Goal: Information Seeking & Learning: Check status

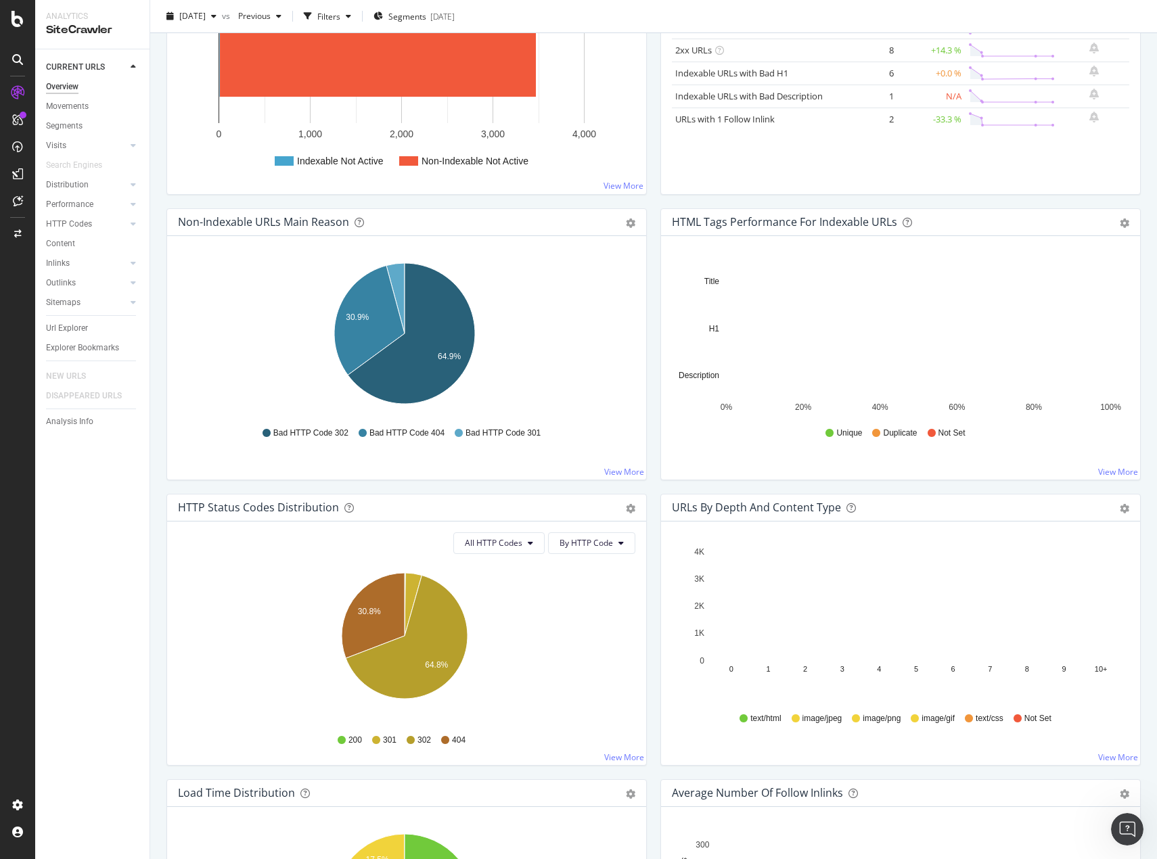
scroll to position [338, 0]
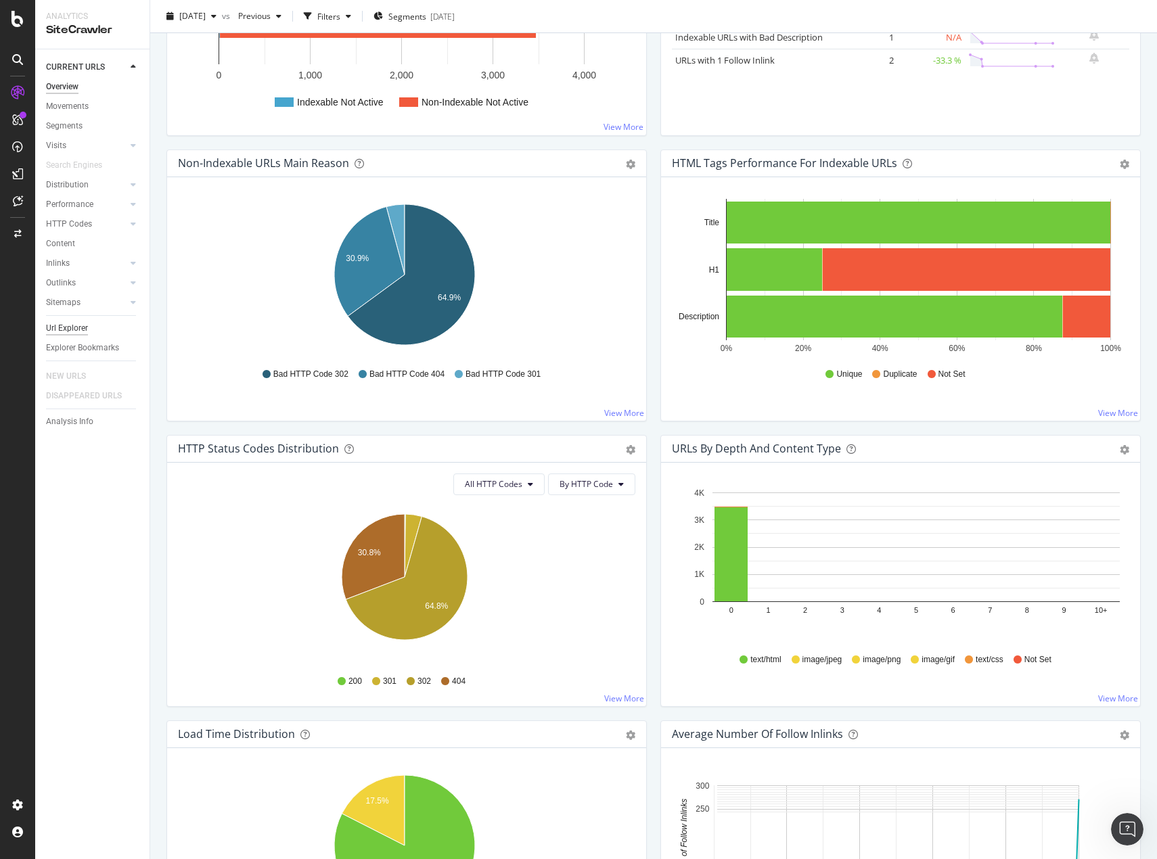
click at [77, 329] on div "Url Explorer" at bounding box center [67, 328] width 42 height 14
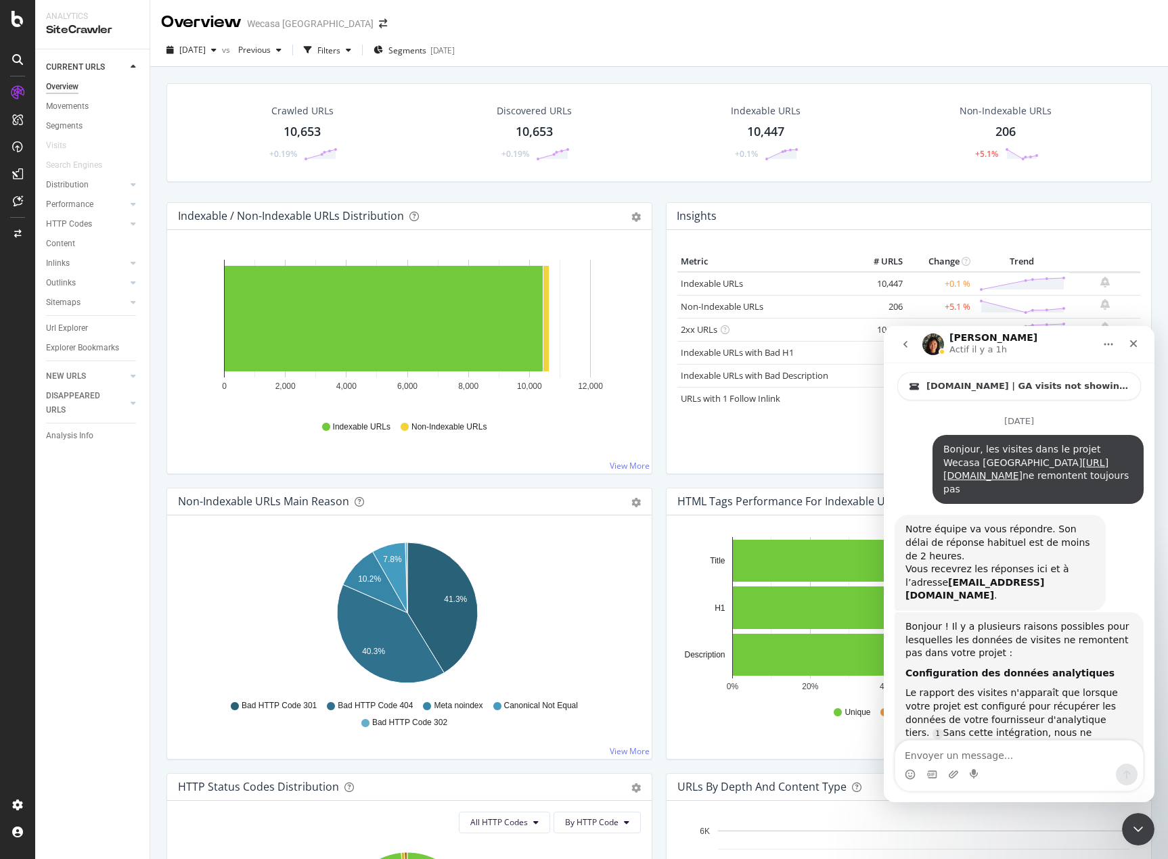
scroll to position [2, 0]
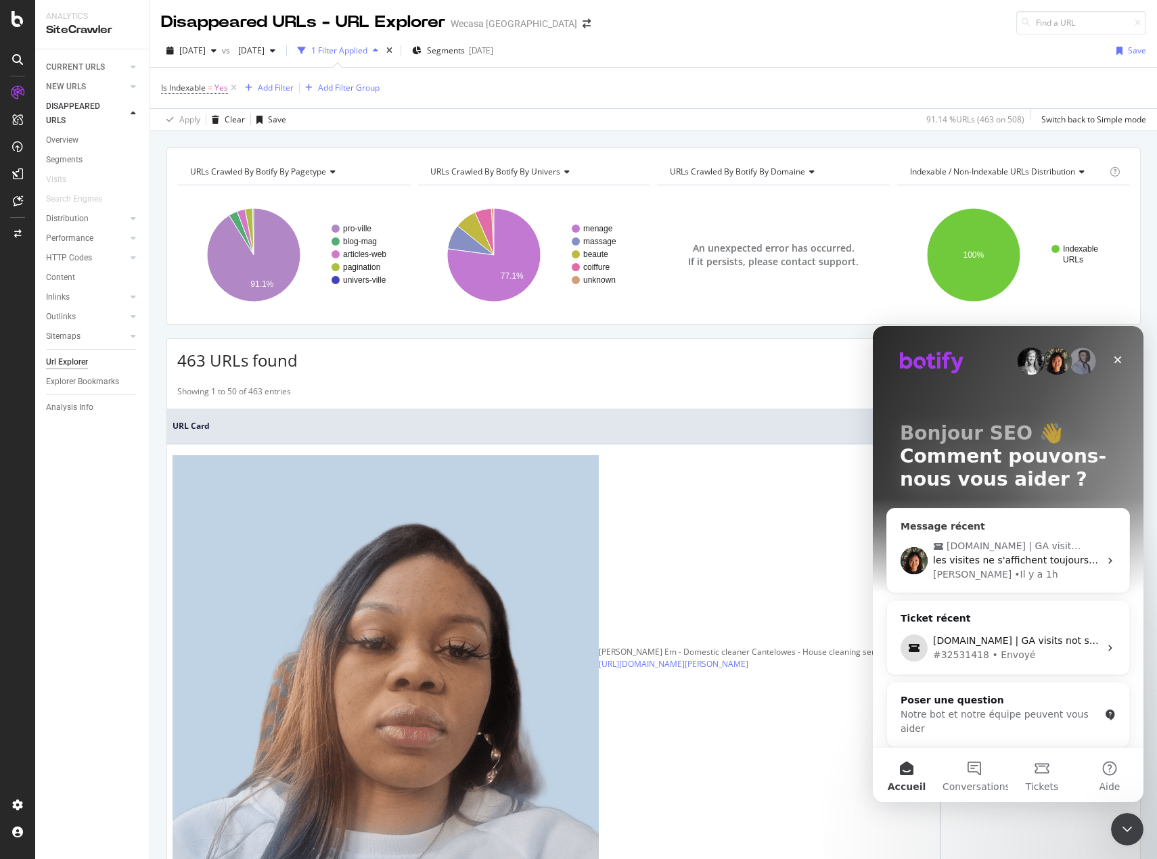
click at [1092, 562] on span "les visites ne s'affichent toujours pas : https://app.botify.com/foxglove-partn…" at bounding box center [1078, 560] width 290 height 11
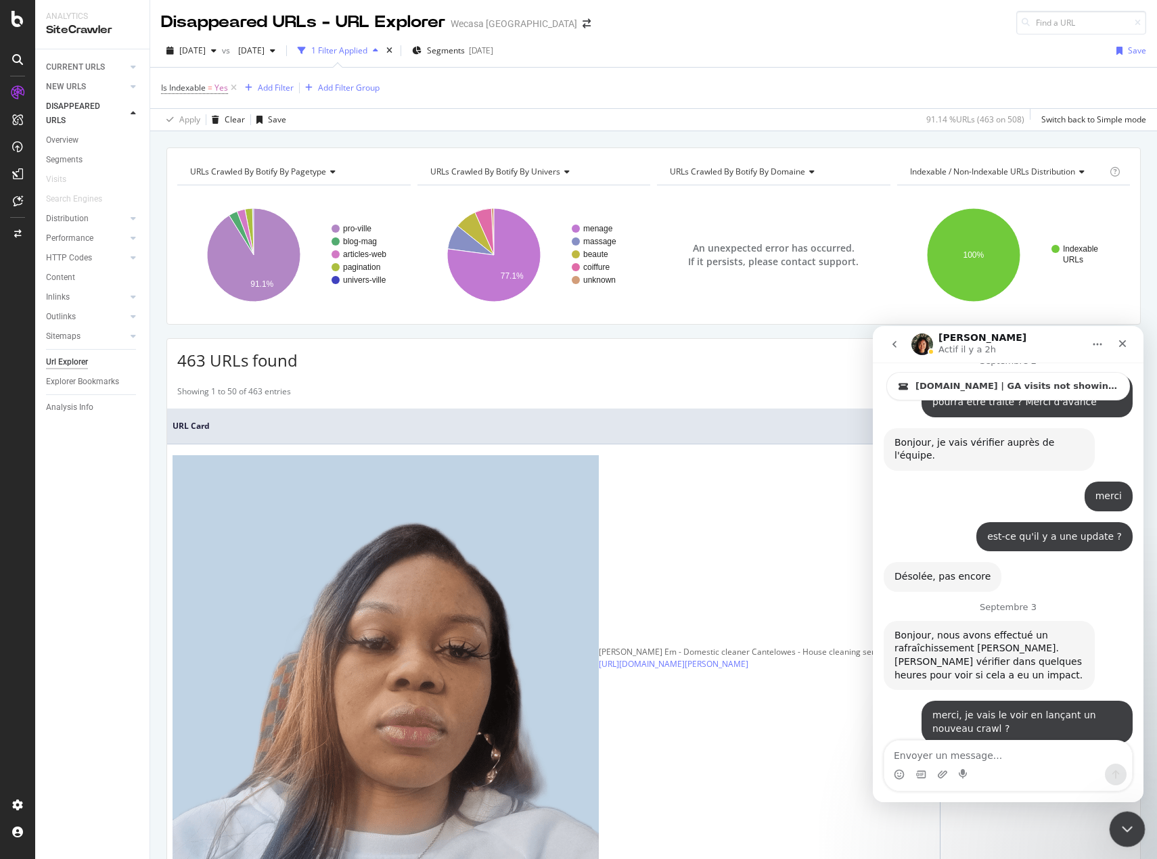
scroll to position [2348, 0]
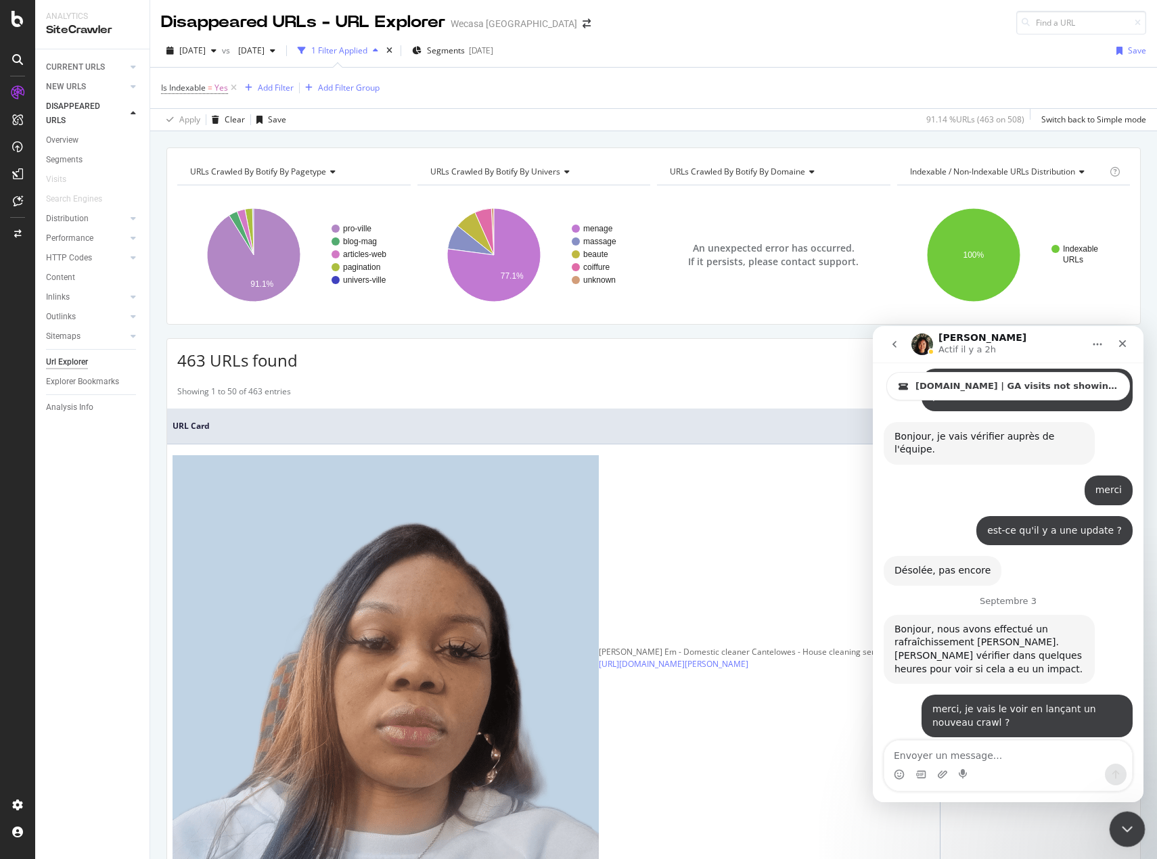
click at [1129, 840] on div "Fermer le Messenger Intercom" at bounding box center [1125, 827] width 32 height 32
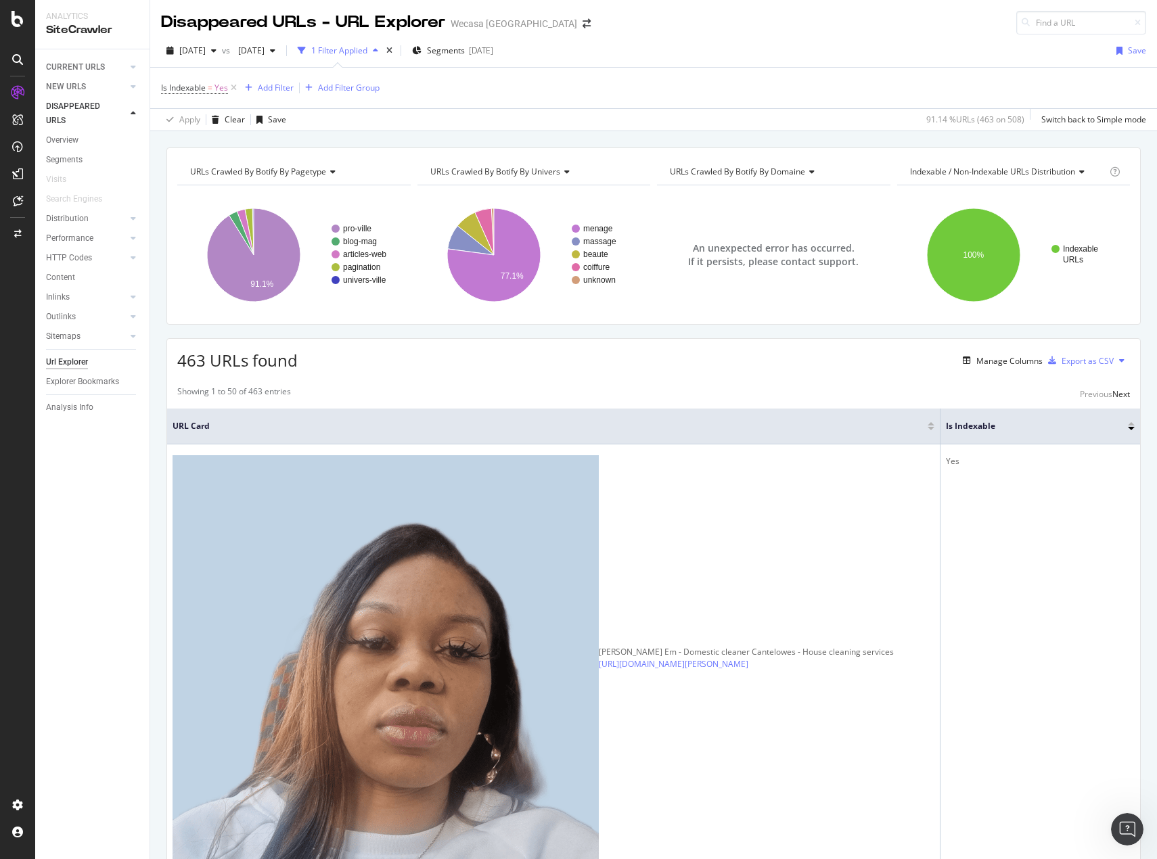
click at [476, 361] on div "463 URLs found Manage Columns Export as CSV" at bounding box center [653, 355] width 973 height 33
click at [68, 643] on div "CURRENT URLS Overview Movements Segments Visits Search Engines Distribution Top…" at bounding box center [92, 454] width 114 height 810
click at [465, 51] on span "Segments" at bounding box center [446, 51] width 38 height 12
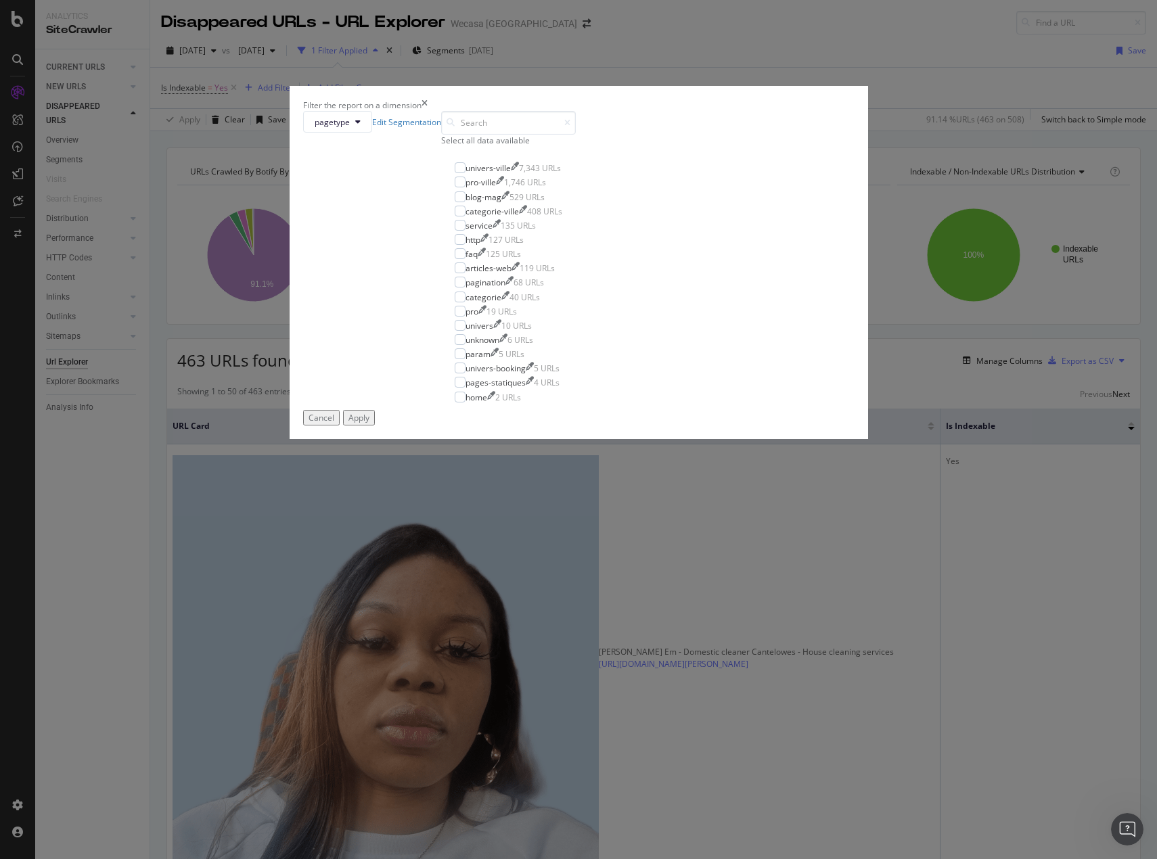
click at [489, 146] on div "Select all data available" at bounding box center [508, 141] width 135 height 12
click at [64, 593] on div "Filter the report on a dimension pagetype Edit Segmentation Unselect all data a…" at bounding box center [578, 429] width 1157 height 859
